Goal: Information Seeking & Learning: Learn about a topic

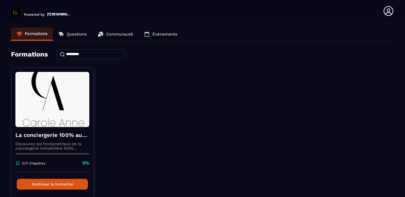
click at [113, 33] on p "Communauté" at bounding box center [119, 34] width 27 height 5
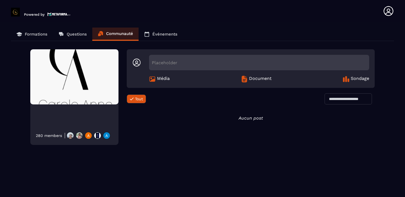
click at [38, 36] on p "Formations" at bounding box center [36, 34] width 23 height 5
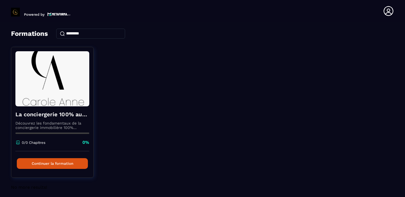
scroll to position [24, 0]
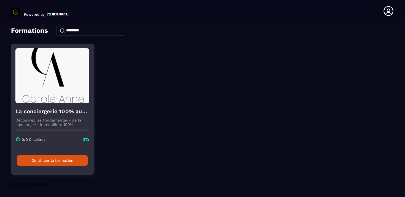
click at [70, 161] on button "Continuer la formation" at bounding box center [52, 160] width 71 height 11
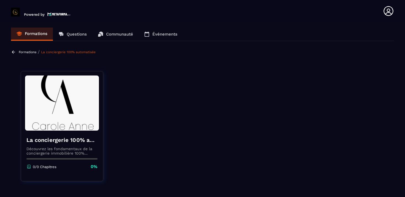
click at [68, 151] on p "Découvrez les fondamentaux de la conciergerie immobilière 100% automatisée. Cet…" at bounding box center [61, 151] width 71 height 9
click at [55, 162] on div "La conciergerie 100% automatisée Découvrez les fondamentaux de la conciergerie …" at bounding box center [62, 153] width 82 height 45
click at [61, 109] on img at bounding box center [62, 102] width 74 height 55
click at [62, 52] on link "La conciergerie 100% automatisée" at bounding box center [68, 52] width 55 height 4
click at [40, 32] on p "Formations" at bounding box center [36, 33] width 23 height 5
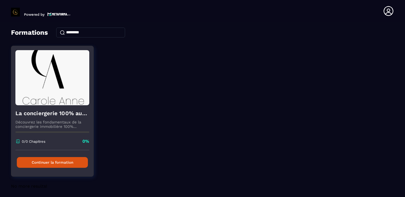
scroll to position [24, 0]
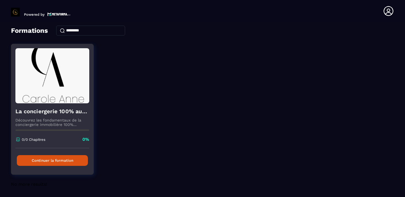
click at [65, 163] on button "Continuer la formation" at bounding box center [52, 160] width 71 height 11
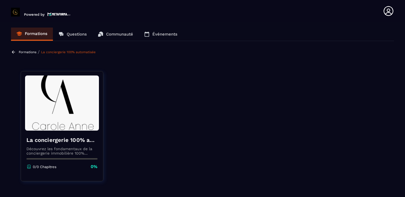
click at [47, 168] on p "0/0 Chapitres" at bounding box center [45, 167] width 24 height 4
click at [55, 118] on img at bounding box center [62, 102] width 74 height 55
click at [59, 102] on img at bounding box center [62, 102] width 74 height 55
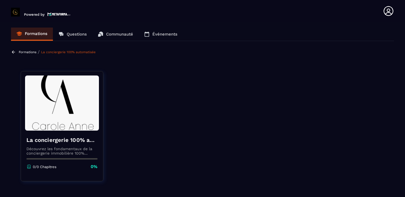
click at [71, 36] on p "Questions" at bounding box center [77, 34] width 20 height 5
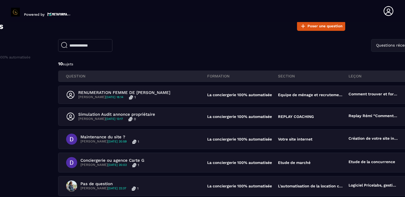
scroll to position [28, 0]
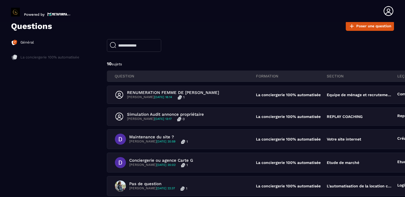
click at [31, 41] on p "Général" at bounding box center [26, 42] width 13 height 5
click at [31, 56] on p "La conciergerie 100% automatisée" at bounding box center [49, 57] width 59 height 5
click at [50, 17] on header "Powered by [PERSON_NAME] [EMAIL_ADDRESS][DOMAIN_NAME] Formations Questions Comm…" at bounding box center [202, 11] width 405 height 22
click at [49, 14] on img at bounding box center [58, 14] width 23 height 5
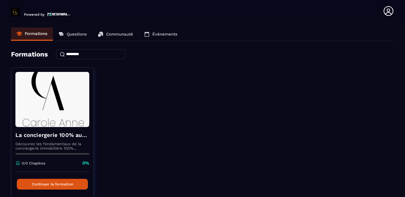
click at [114, 34] on p "Communauté" at bounding box center [119, 34] width 27 height 5
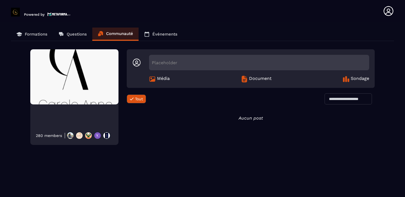
click at [161, 33] on p "Événements" at bounding box center [164, 34] width 25 height 5
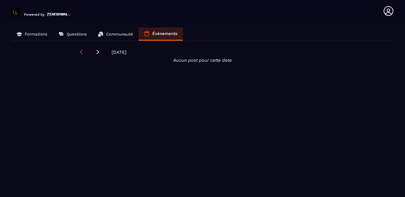
click at [80, 53] on icon at bounding box center [82, 52] width 6 height 6
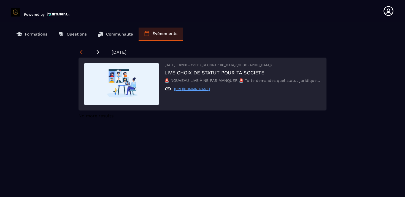
click at [80, 52] on icon at bounding box center [82, 52] width 6 height 6
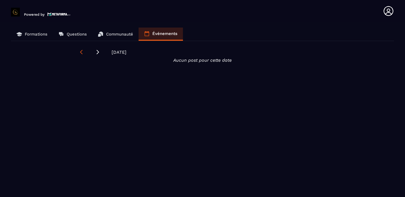
click at [80, 52] on icon at bounding box center [82, 52] width 6 height 6
click at [42, 36] on p "Formations" at bounding box center [36, 34] width 23 height 5
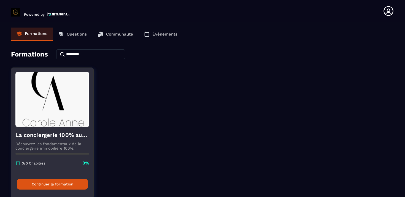
scroll to position [24, 0]
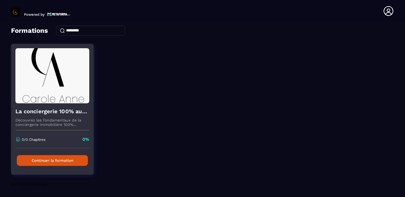
click at [48, 161] on button "Continuer la formation" at bounding box center [52, 160] width 71 height 11
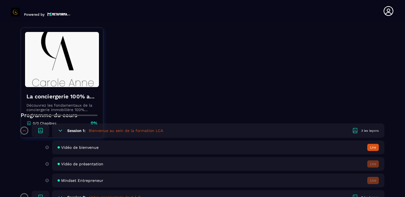
scroll to position [87, 0]
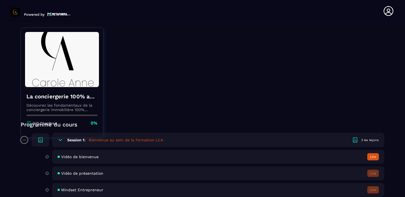
click at [373, 158] on button "Lire" at bounding box center [373, 156] width 12 height 7
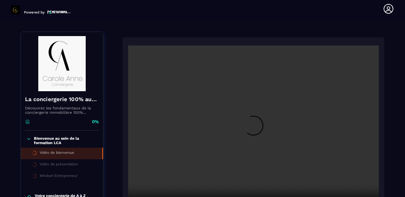
scroll to position [57, 0]
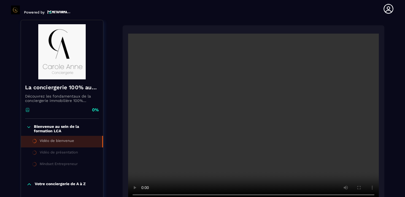
click at [72, 155] on div "Vidéo de présentation" at bounding box center [59, 153] width 38 height 6
click at [66, 152] on div "Vidéo de présentation" at bounding box center [59, 153] width 38 height 6
click at [63, 142] on div "Vidéo de bienvenue" at bounding box center [57, 142] width 34 height 6
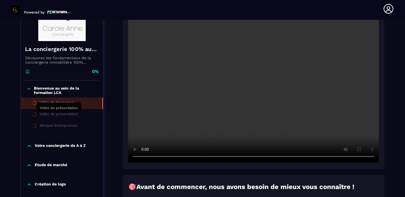
scroll to position [99, 0]
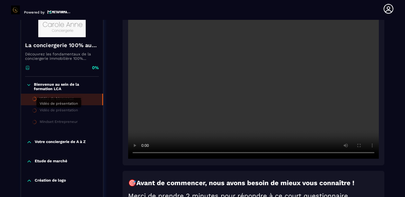
click at [51, 108] on div "Vidéo de présentation" at bounding box center [59, 111] width 38 height 6
click at [30, 86] on icon at bounding box center [28, 85] width 5 height 6
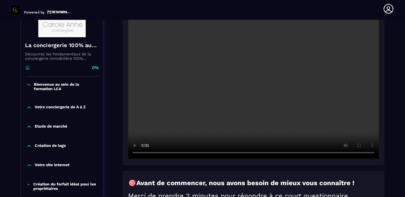
click at [44, 86] on p "Bienvenue au sein de la formation LCA" at bounding box center [66, 86] width 64 height 9
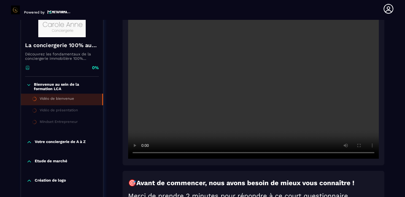
click at [35, 100] on icon at bounding box center [34, 98] width 5 height 5
click at [35, 112] on icon at bounding box center [34, 110] width 5 height 5
click at [39, 112] on li "Vidéo de présentation" at bounding box center [62, 111] width 82 height 12
click at [42, 122] on div "Mindset Entrepreneur" at bounding box center [59, 123] width 38 height 6
click at [42, 140] on p "Votre conciergerie de A à Z" at bounding box center [60, 142] width 51 height 6
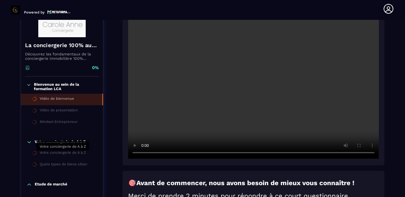
click at [44, 153] on div "Votre conciergerie de A à Z" at bounding box center [63, 153] width 46 height 6
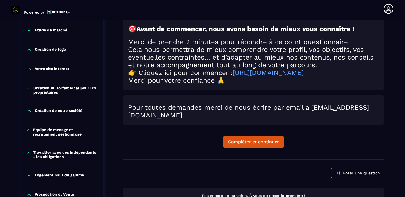
scroll to position [255, 0]
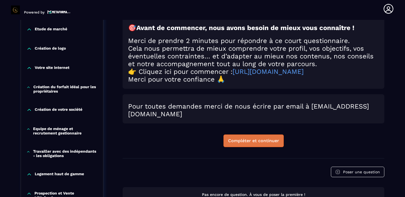
click at [239, 144] on div "Compléter et continuer" at bounding box center [253, 141] width 51 height 6
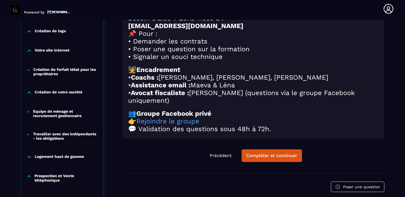
scroll to position [272, 0]
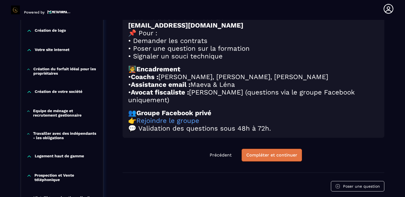
click at [265, 161] on button "Compléter et continuer" at bounding box center [272, 155] width 60 height 13
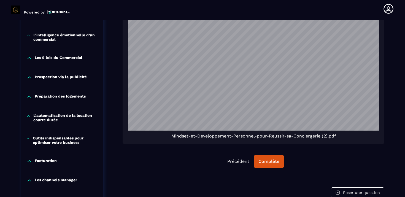
scroll to position [437, 0]
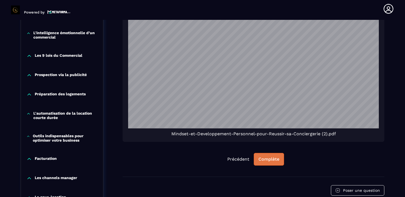
click at [273, 165] on button "Complète" at bounding box center [269, 159] width 30 height 13
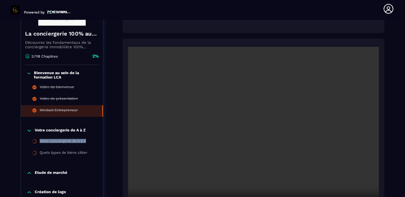
scroll to position [114, 0]
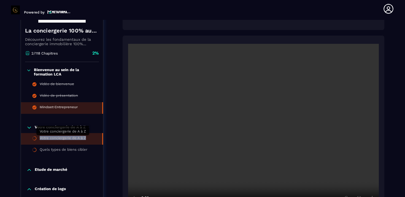
click at [71, 140] on div "Votre conciergerie de A à Z" at bounding box center [63, 139] width 46 height 6
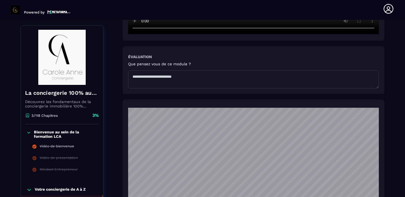
scroll to position [267, 0]
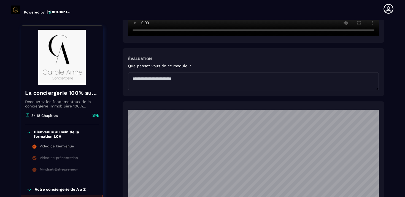
click at [55, 117] on p "3/118 Chapitres" at bounding box center [44, 115] width 26 height 4
click at [30, 132] on icon at bounding box center [29, 132] width 3 height 1
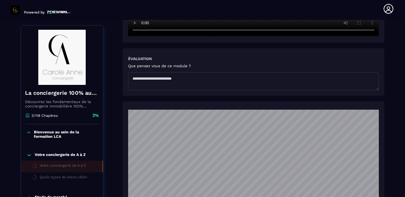
click at [30, 134] on icon at bounding box center [28, 133] width 5 height 6
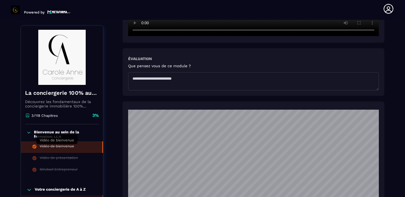
click at [54, 146] on div "Vidéo de bienvenue" at bounding box center [57, 147] width 34 height 6
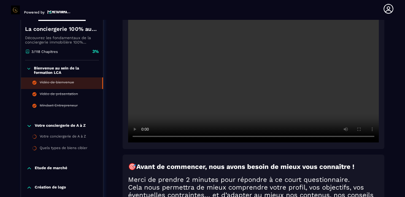
scroll to position [124, 0]
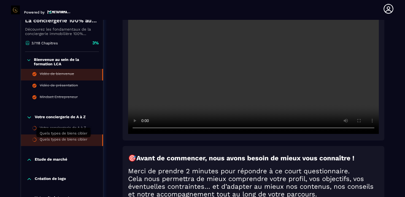
click at [63, 140] on div "Quels types de biens cibler" at bounding box center [64, 140] width 48 height 6
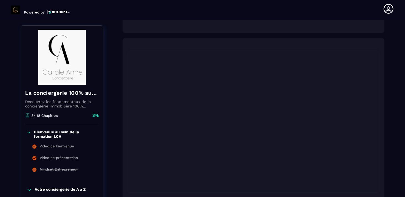
scroll to position [93, 0]
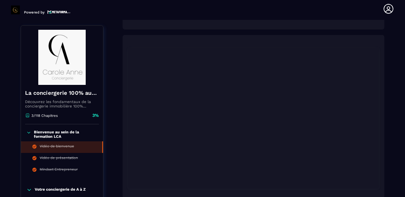
click at [46, 146] on div "Vidéo de bienvenue" at bounding box center [57, 147] width 34 height 6
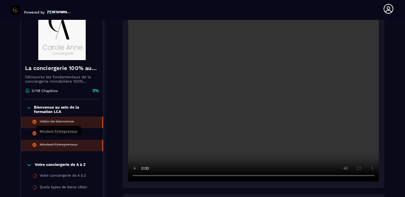
scroll to position [88, 0]
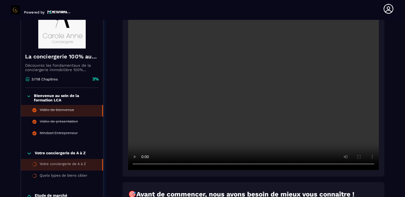
click at [54, 163] on div "Votre conciergerie de A à Z" at bounding box center [63, 165] width 46 height 6
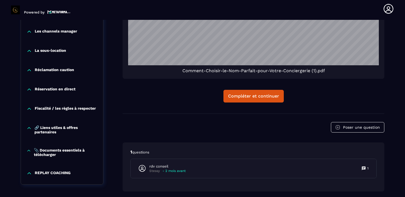
scroll to position [855, 0]
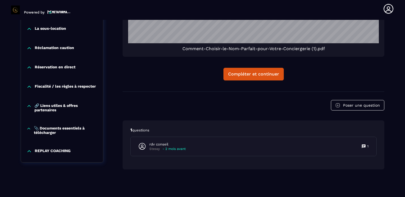
click at [67, 152] on p "REPLAY COACHING" at bounding box center [53, 151] width 36 height 6
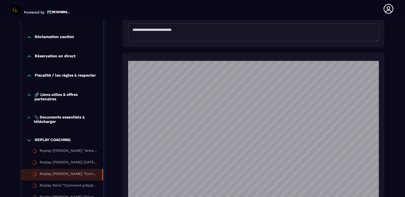
scroll to position [618, 0]
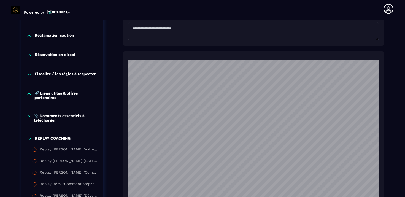
click at [55, 142] on p "REPLAY COACHING" at bounding box center [53, 139] width 36 height 6
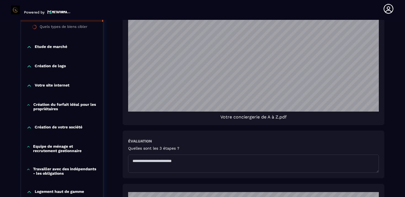
scroll to position [488, 0]
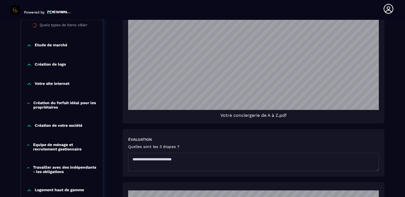
click at [65, 101] on p "Création du forfait idéal pour les propriétaires" at bounding box center [65, 105] width 64 height 9
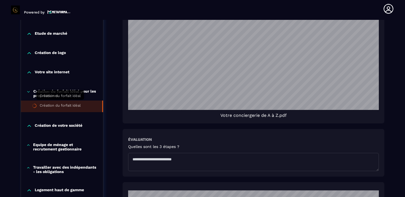
click at [69, 104] on div "Création du forfait idéal" at bounding box center [60, 106] width 41 height 6
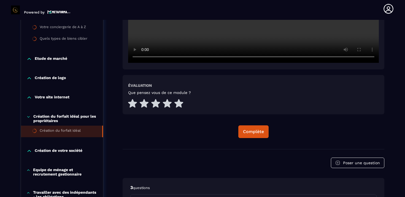
scroll to position [226, 0]
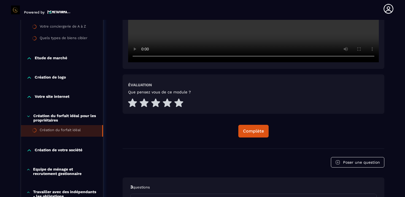
click at [76, 152] on p "Création de votre société" at bounding box center [59, 151] width 48 height 6
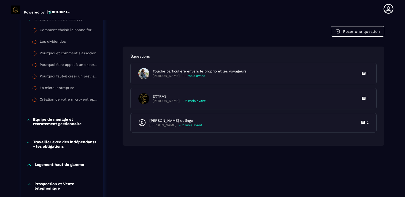
scroll to position [357, 0]
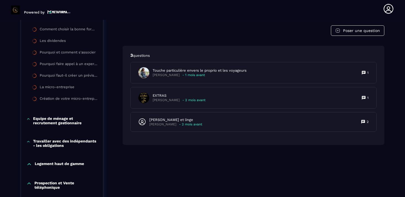
click at [70, 145] on p "Travailler avec des indépendants - les obligations" at bounding box center [65, 143] width 64 height 9
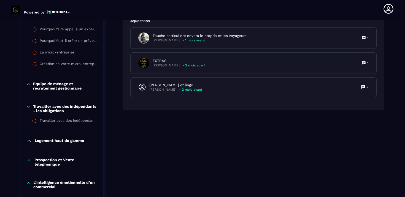
scroll to position [393, 0]
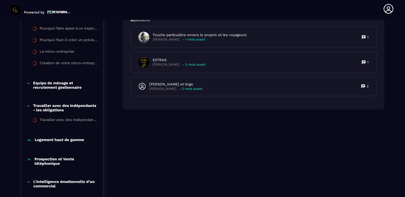
click at [70, 143] on p "Logement haut de gamme" at bounding box center [59, 140] width 49 height 6
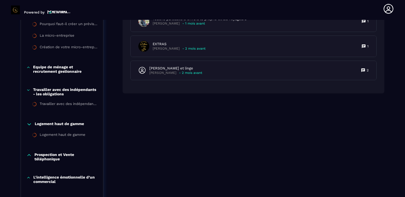
scroll to position [419, 0]
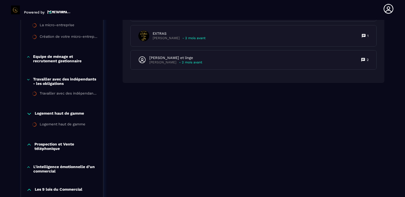
click at [63, 148] on p "Prospection et Vente téléphonique" at bounding box center [65, 146] width 63 height 9
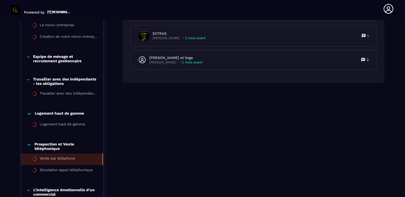
click at [59, 158] on div "Vente par téléphone" at bounding box center [58, 159] width 36 height 6
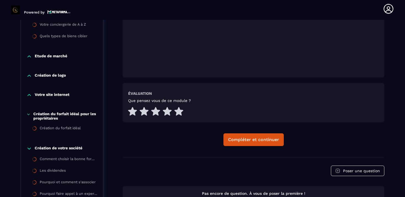
scroll to position [231, 0]
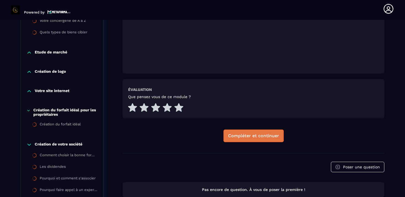
click at [245, 135] on div "Compléter et continuer" at bounding box center [253, 136] width 51 height 6
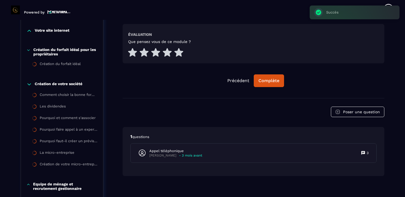
scroll to position [281, 0]
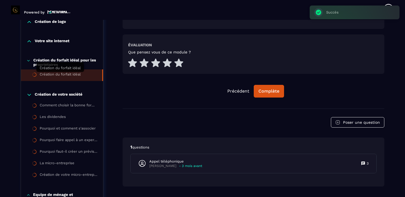
click at [67, 75] on div "Création du forfait idéal" at bounding box center [60, 75] width 41 height 6
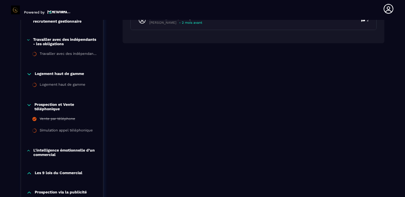
scroll to position [469, 0]
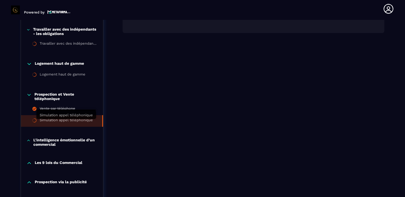
click at [70, 122] on div "Simulation appel téléphonique" at bounding box center [66, 121] width 53 height 6
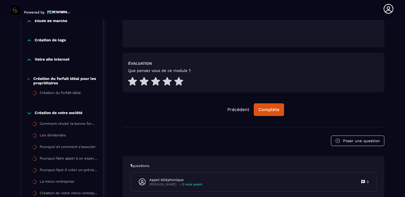
scroll to position [282, 0]
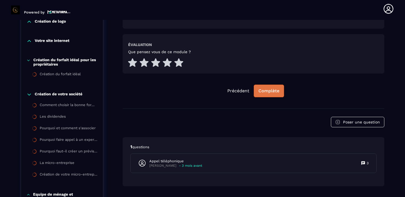
click at [274, 93] on div "Complète" at bounding box center [268, 91] width 21 height 6
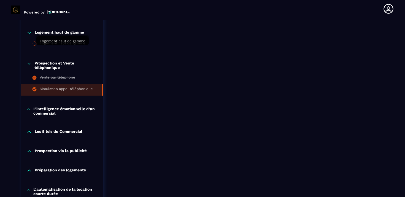
scroll to position [502, 0]
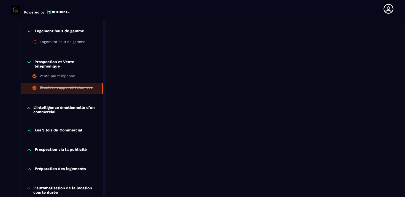
click at [66, 112] on p "L'intelligence émotionnelle d’un commercial" at bounding box center [65, 109] width 64 height 9
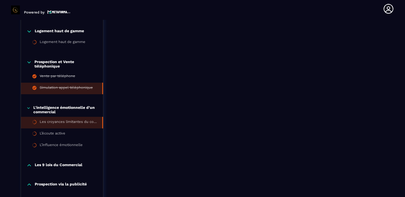
click at [58, 122] on div "Les croyances limitantes du commercial" at bounding box center [68, 123] width 57 height 6
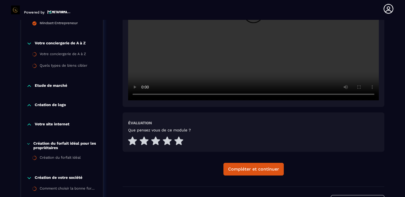
scroll to position [256, 0]
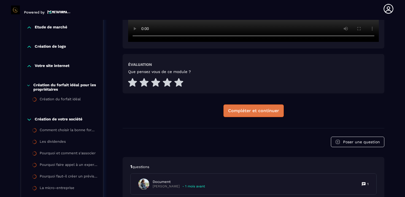
click at [254, 117] on button "Compléter et continuer" at bounding box center [253, 110] width 60 height 13
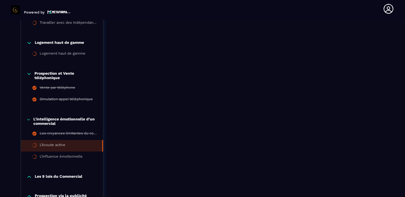
scroll to position [490, 0]
click at [61, 148] on div "L’écoute active" at bounding box center [53, 145] width 26 height 6
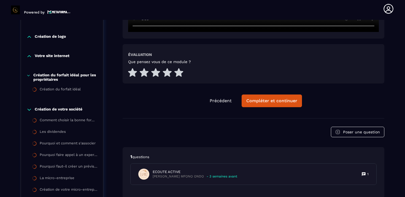
scroll to position [225, 0]
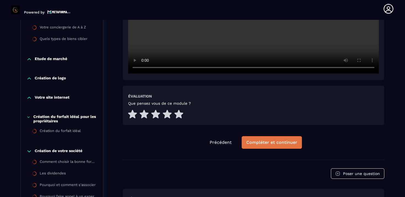
click at [271, 145] on button "Compléter et continuer" at bounding box center [272, 142] width 60 height 13
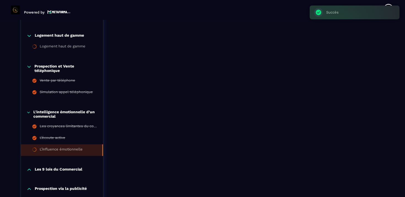
scroll to position [504, 0]
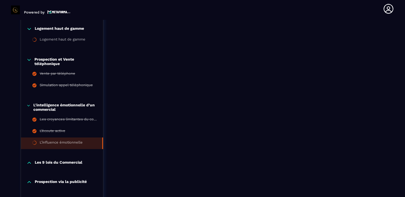
click at [71, 142] on div "L’influence émotionnelle" at bounding box center [61, 143] width 43 height 6
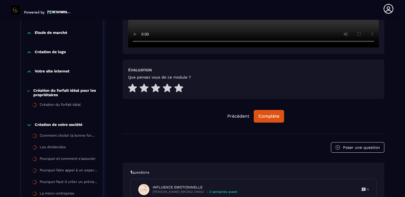
scroll to position [253, 0]
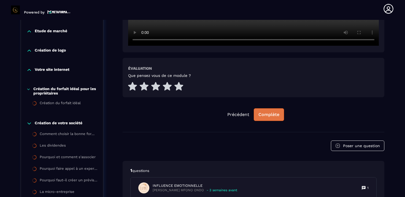
click at [274, 117] on div "Complète" at bounding box center [268, 115] width 21 height 6
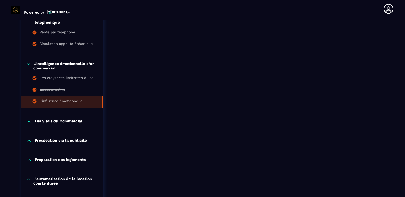
scroll to position [541, 0]
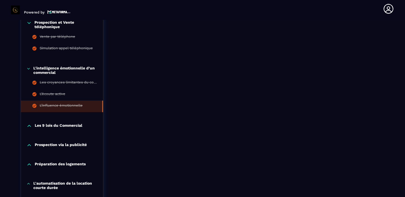
click at [70, 126] on p "Les 9 lois du Commercial" at bounding box center [59, 126] width 48 height 6
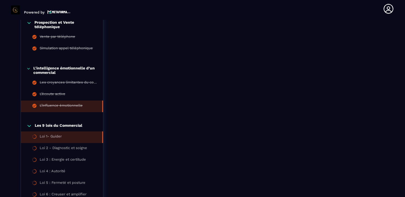
click at [60, 136] on li "Loi 1- Guider" at bounding box center [62, 137] width 82 height 12
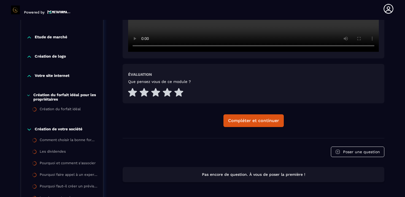
scroll to position [256, 0]
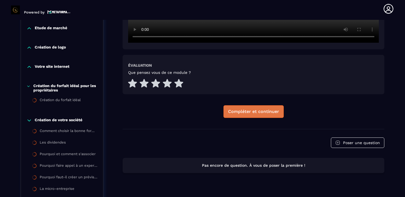
click at [263, 114] on div "Compléter et continuer" at bounding box center [253, 112] width 51 height 6
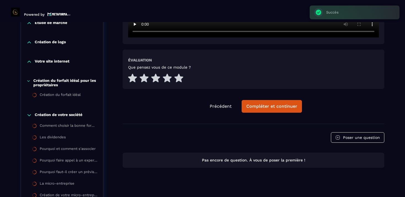
scroll to position [0, 0]
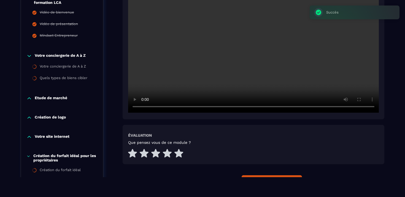
click at [31, 55] on icon at bounding box center [29, 56] width 6 height 6
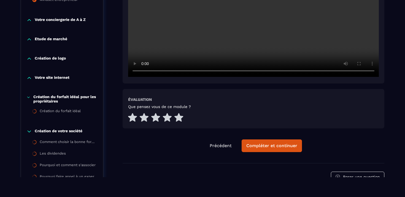
click at [29, 98] on icon at bounding box center [28, 97] width 4 height 6
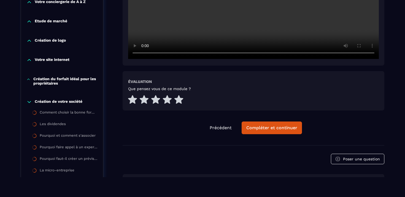
click at [31, 104] on icon at bounding box center [29, 102] width 6 height 6
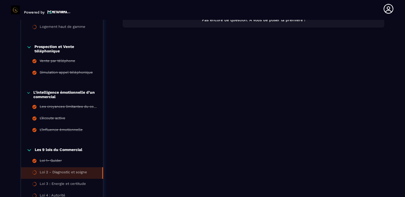
click at [29, 49] on icon at bounding box center [28, 47] width 5 height 6
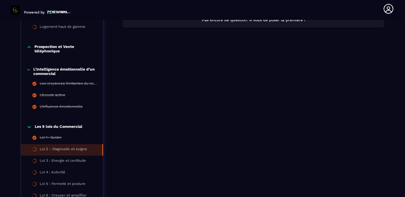
click at [29, 72] on icon at bounding box center [28, 70] width 4 height 6
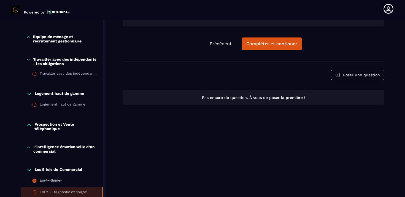
click at [274, 48] on button "Compléter et continuer" at bounding box center [272, 43] width 60 height 13
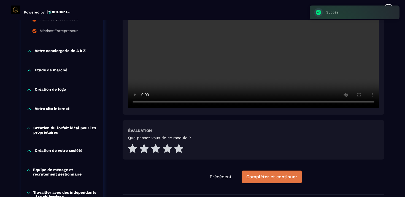
click at [274, 177] on div "Compléter et continuer" at bounding box center [271, 177] width 51 height 6
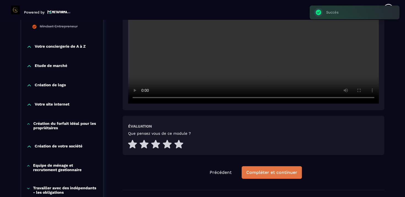
click at [267, 171] on div "Compléter et continuer" at bounding box center [271, 173] width 51 height 6
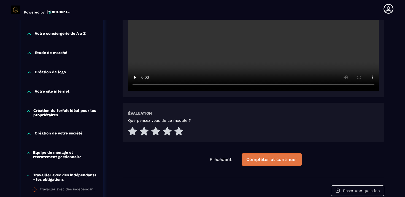
click at [264, 162] on div "Compléter et continuer" at bounding box center [271, 160] width 51 height 6
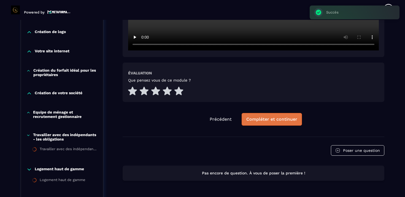
click at [266, 121] on div "Compléter et continuer" at bounding box center [271, 120] width 51 height 6
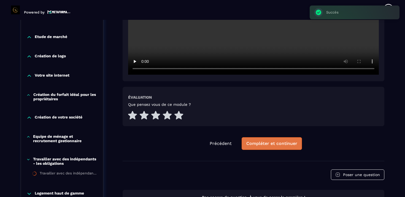
click at [266, 146] on div "Compléter et continuer" at bounding box center [271, 144] width 51 height 6
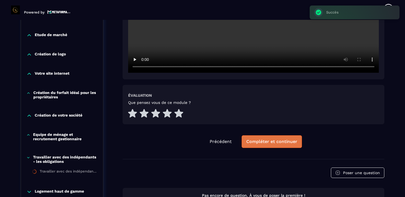
click at [266, 145] on button "Compléter et continuer" at bounding box center [272, 141] width 60 height 13
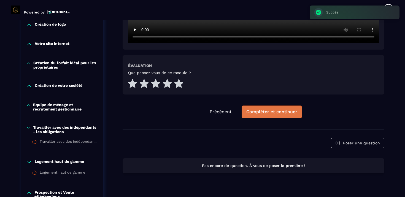
click at [262, 112] on div "Compléter et continuer" at bounding box center [271, 112] width 51 height 6
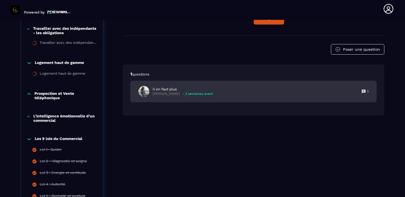
click at [280, 94] on div "Il en faut plus [PERSON_NAME] - 3 semaines avant 1" at bounding box center [254, 91] width 246 height 21
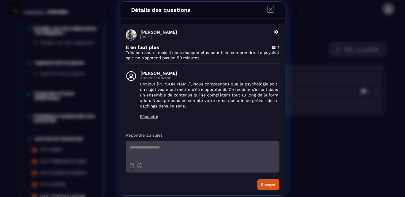
click at [269, 9] on icon "Modal window" at bounding box center [270, 9] width 7 height 7
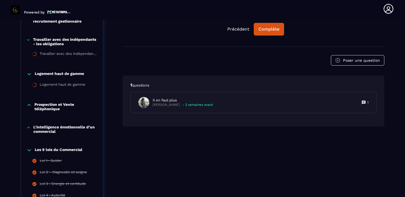
scroll to position [328, 0]
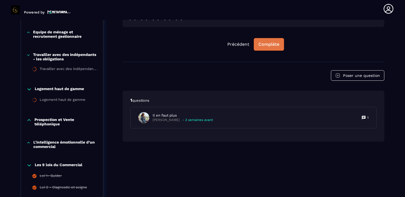
click at [271, 49] on button "Complète" at bounding box center [269, 44] width 30 height 13
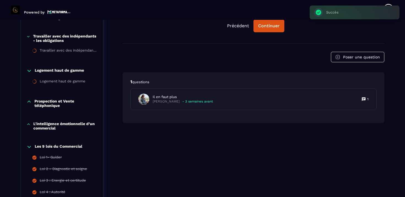
scroll to position [348, 0]
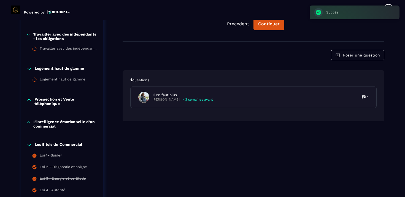
click at [59, 127] on p "L'intelligence émotionnelle d’un commercial" at bounding box center [65, 124] width 64 height 9
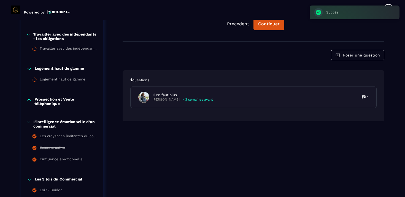
click at [56, 107] on div "Prospection et Vente téléphonique" at bounding box center [62, 102] width 82 height 23
click at [54, 102] on p "Prospection et Vente téléphonique" at bounding box center [65, 101] width 63 height 9
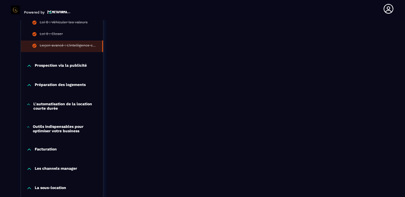
scroll to position [624, 0]
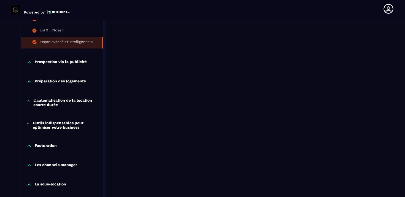
click at [56, 63] on p "Prospection via la publicité" at bounding box center [61, 62] width 52 height 6
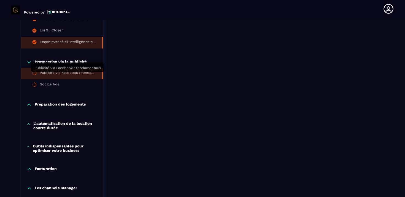
click at [57, 74] on div "Publicité via Facebook : fondamentaux" at bounding box center [68, 74] width 57 height 6
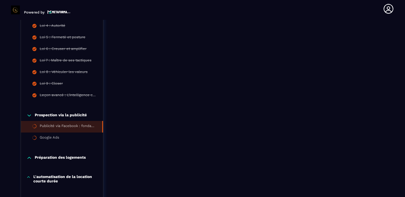
scroll to position [572, 0]
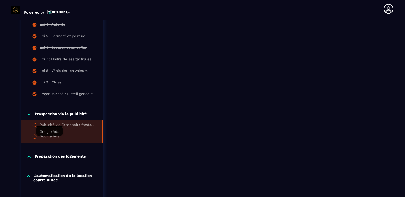
click at [52, 139] on div "Google Ads" at bounding box center [50, 137] width 20 height 6
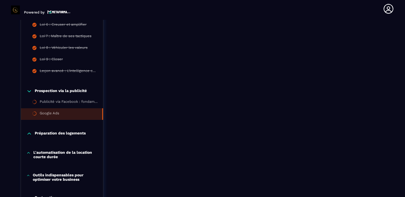
scroll to position [600, 0]
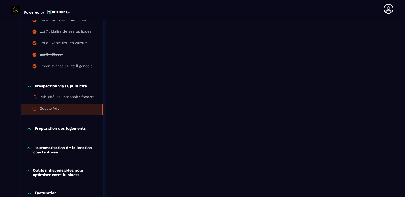
click at [69, 132] on p "Préparation des logements" at bounding box center [60, 129] width 51 height 6
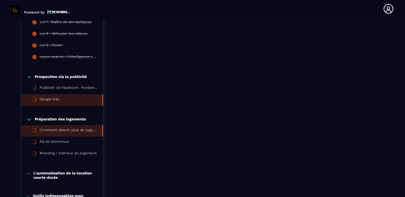
scroll to position [610, 0]
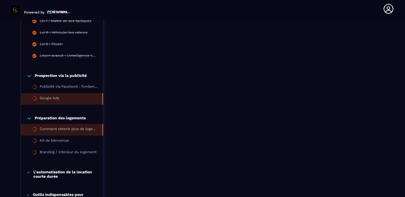
click at [80, 133] on div "Comment obtenir plus de logements en gestion ou en sous-location ?" at bounding box center [68, 130] width 57 height 6
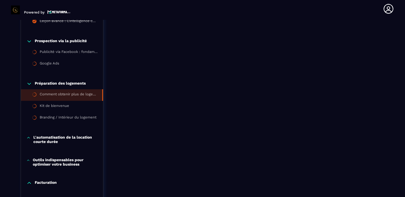
scroll to position [647, 0]
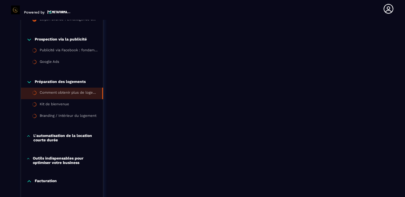
click at [76, 137] on p "L'automatisation de la location courte durée" at bounding box center [65, 137] width 64 height 9
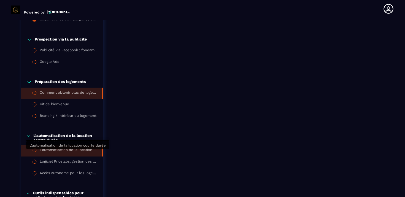
click at [74, 152] on div "L'automatisation de la location courte durée" at bounding box center [68, 151] width 57 height 6
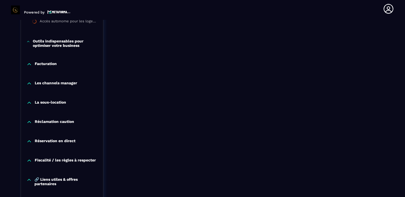
scroll to position [802, 0]
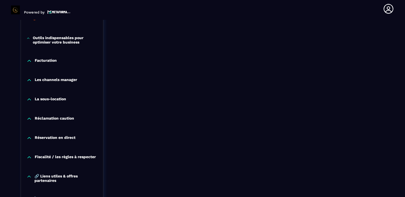
click at [72, 121] on p "Réclamation caution" at bounding box center [54, 119] width 39 height 6
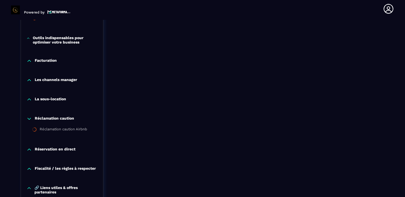
click at [66, 102] on p "La sous-location" at bounding box center [50, 100] width 31 height 6
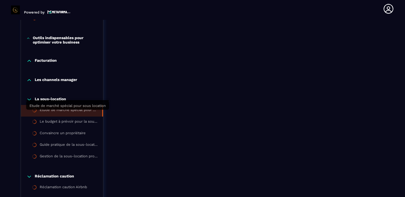
click at [71, 112] on div "Etude de marché spécial pour sous location" at bounding box center [68, 111] width 57 height 6
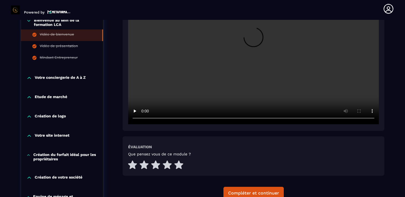
scroll to position [183, 0]
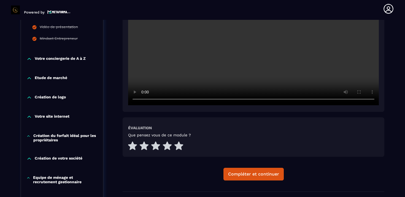
click at [64, 119] on p "Votre site internet" at bounding box center [52, 117] width 35 height 6
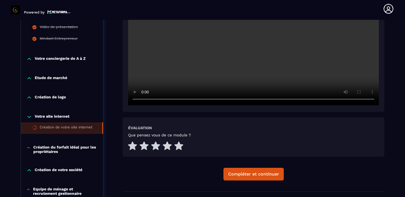
click at [64, 129] on div "Création de votre site internet" at bounding box center [66, 128] width 53 height 6
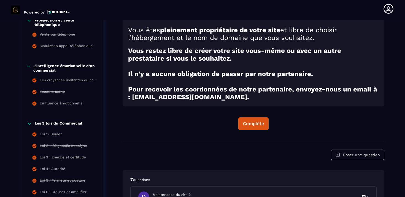
scroll to position [441, 0]
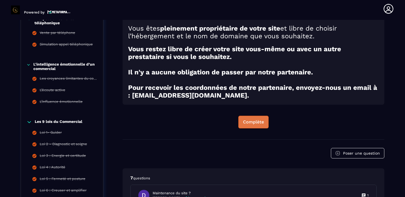
click at [255, 128] on button "Complète" at bounding box center [253, 122] width 30 height 13
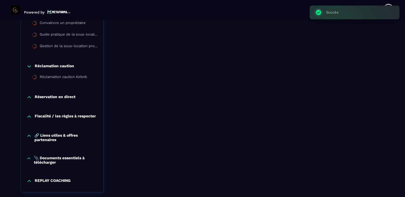
scroll to position [957, 0]
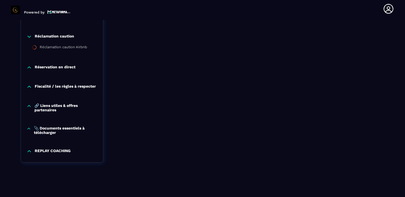
click at [71, 128] on p "📎 Documents essentiels à télécharger" at bounding box center [66, 130] width 64 height 9
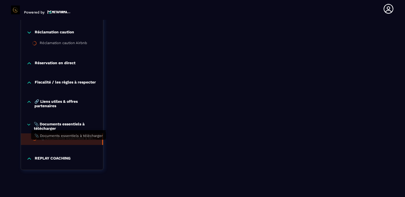
click at [91, 142] on div "📎 Documents essentiels à télécharger" at bounding box center [68, 139] width 57 height 6
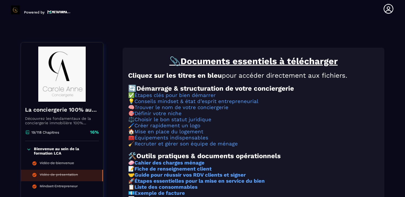
scroll to position [34, 0]
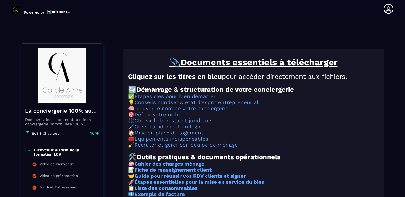
click at [59, 152] on p "Bienvenue au sein de la formation LCA" at bounding box center [66, 152] width 64 height 9
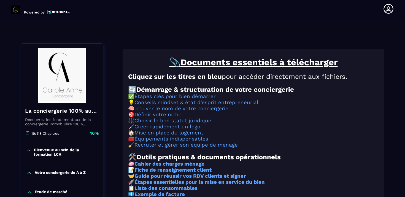
click at [59, 152] on p "Bienvenue au sein de la formation LCA" at bounding box center [66, 152] width 64 height 9
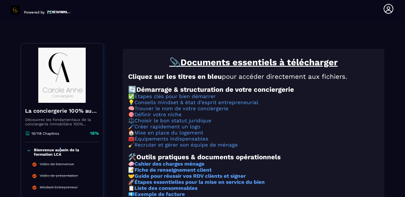
click at [59, 152] on p "Bienvenue au sein de la formation LCA" at bounding box center [66, 152] width 64 height 9
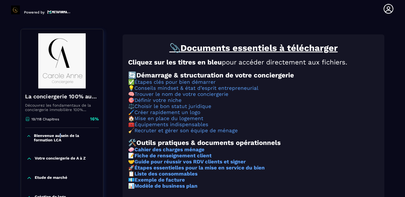
scroll to position [49, 0]
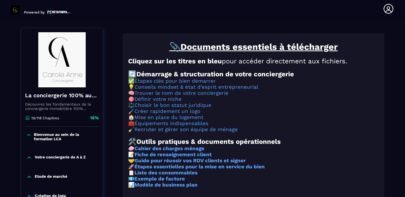
click at [58, 158] on p "Votre conciergerie de A à Z" at bounding box center [60, 158] width 51 height 6
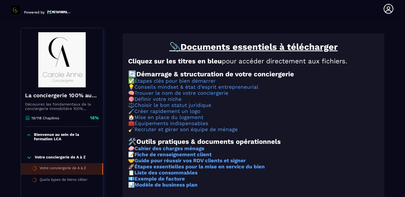
click at [58, 167] on div "Votre conciergerie de A à Z" at bounding box center [63, 169] width 46 height 6
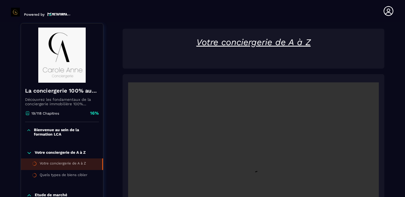
scroll to position [2, 0]
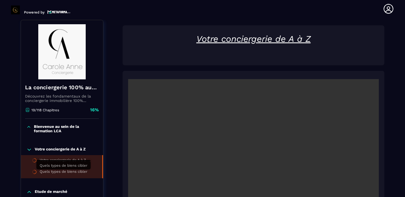
click at [77, 174] on div "Quels types de biens cibler" at bounding box center [64, 172] width 48 height 6
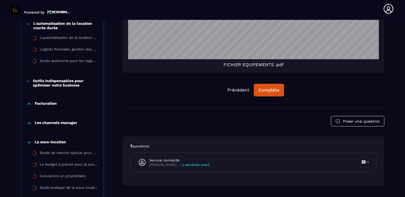
scroll to position [768, 0]
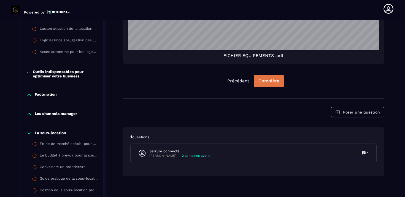
click at [270, 83] on div "Complète" at bounding box center [268, 81] width 21 height 6
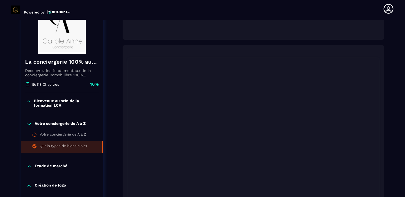
scroll to position [83, 0]
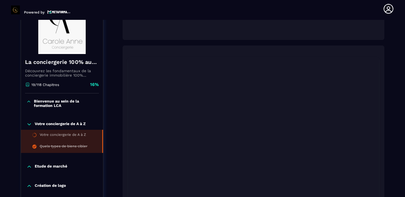
click at [59, 134] on div "Votre conciergerie de A à Z" at bounding box center [63, 135] width 46 height 6
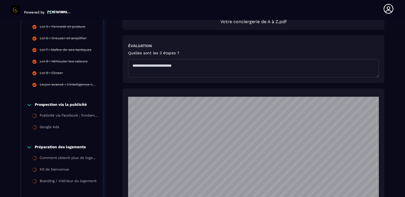
scroll to position [629, 0]
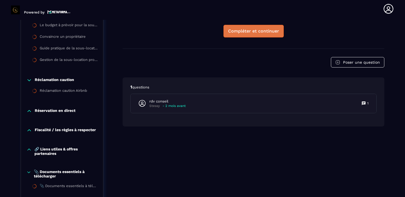
click at [247, 33] on div "Compléter et continuer" at bounding box center [253, 31] width 51 height 6
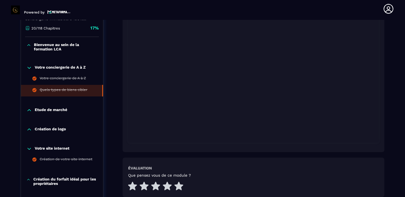
click at [59, 112] on p "Etude de marché" at bounding box center [51, 110] width 33 height 6
